Goal: Information Seeking & Learning: Learn about a topic

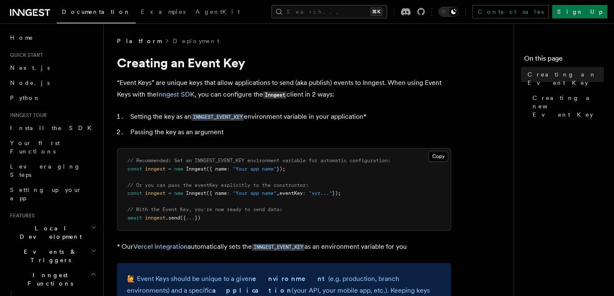
click at [192, 82] on p "“Event Keys” are unique keys that allow applications to send (aka publish) even…" at bounding box center [284, 89] width 334 height 24
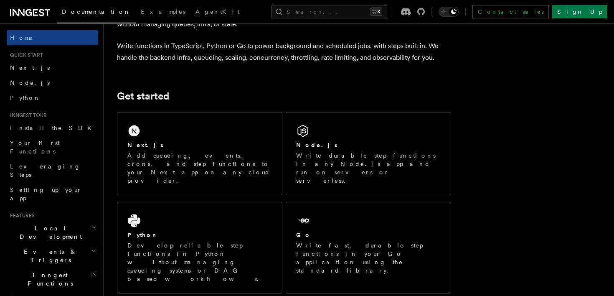
scroll to position [61, 0]
